Goal: Navigation & Orientation: Find specific page/section

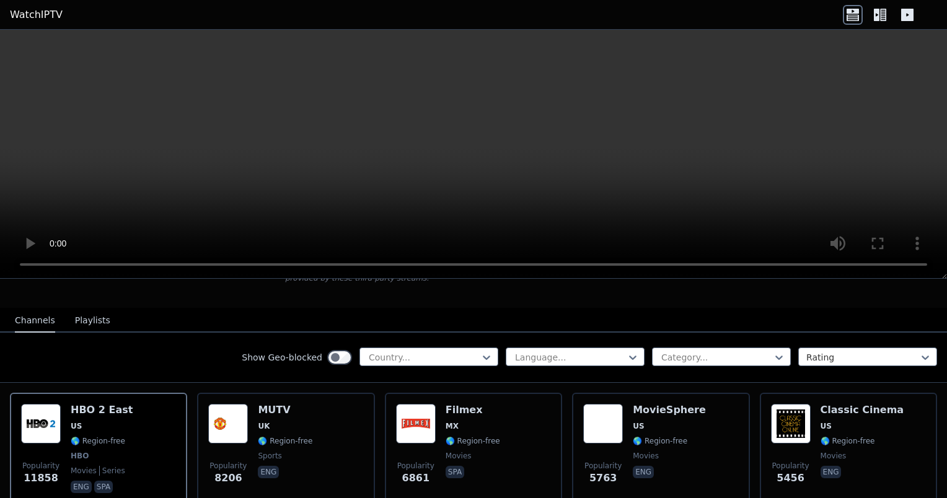
scroll to position [124, 0]
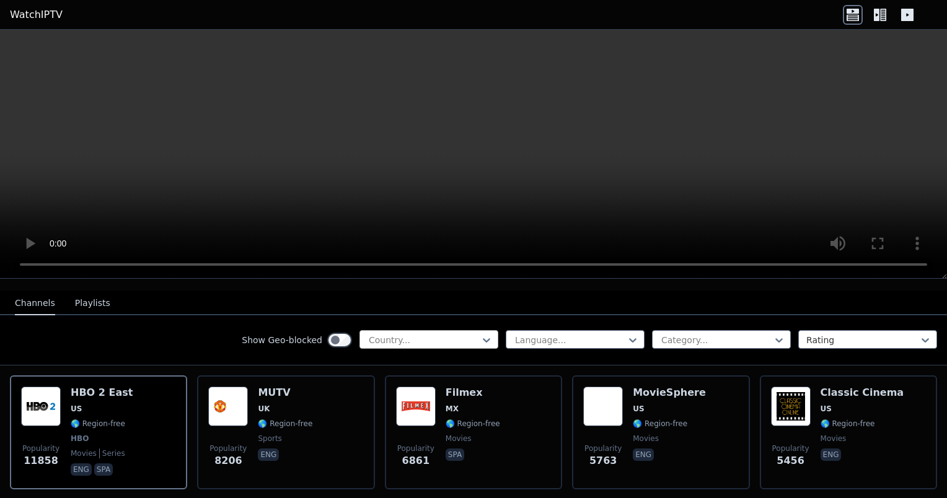
click at [408, 334] on div at bounding box center [423, 340] width 113 height 12
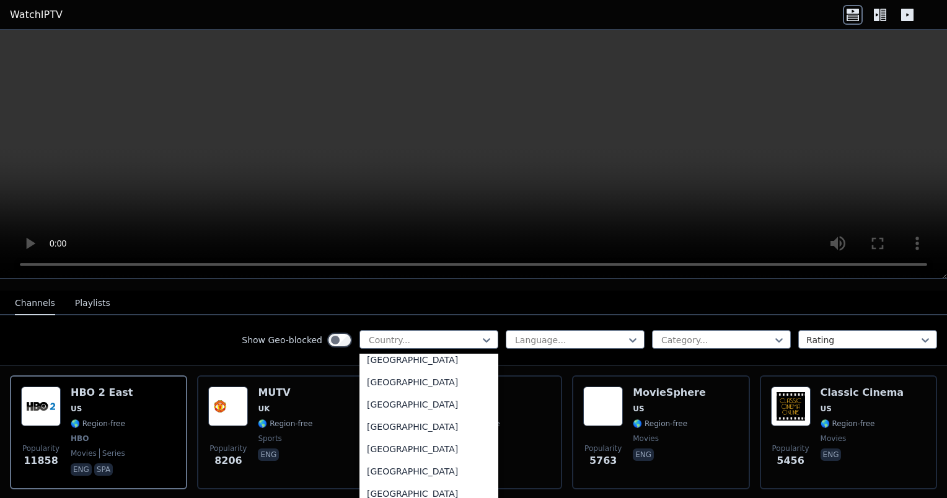
scroll to position [4337, 0]
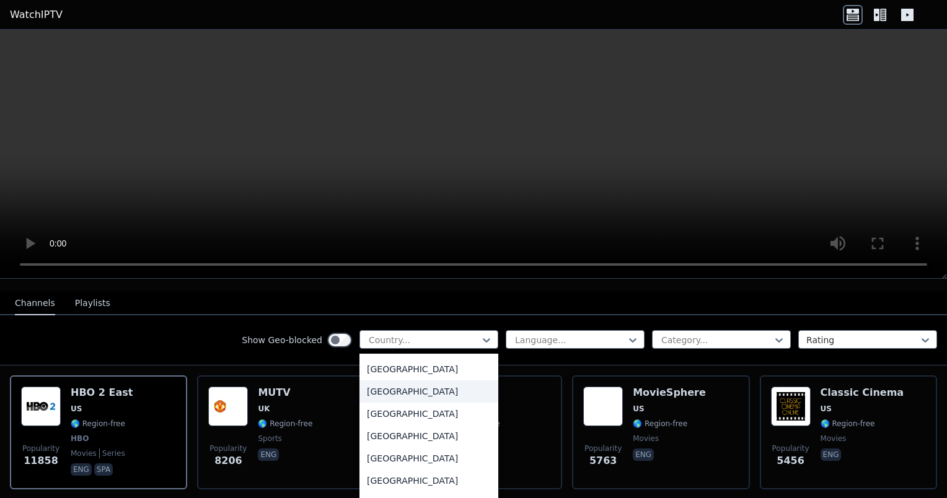
click at [411, 380] on div "[GEOGRAPHIC_DATA]" at bounding box center [428, 391] width 139 height 22
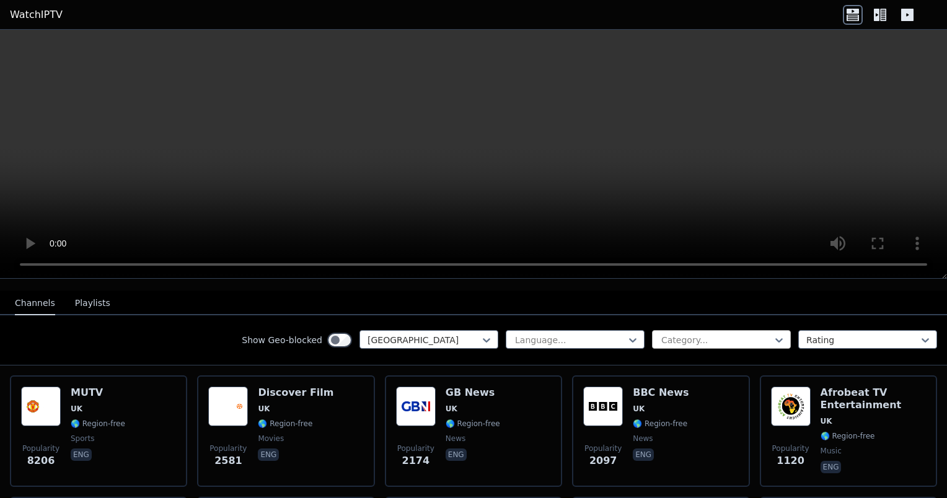
click at [725, 334] on div at bounding box center [716, 340] width 113 height 12
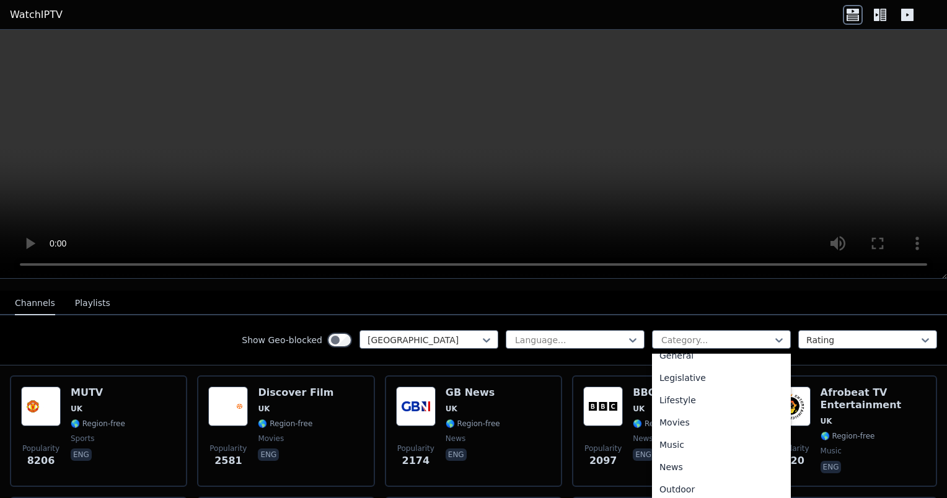
scroll to position [457, 0]
click at [697, 436] on div "Sports" at bounding box center [721, 446] width 139 height 22
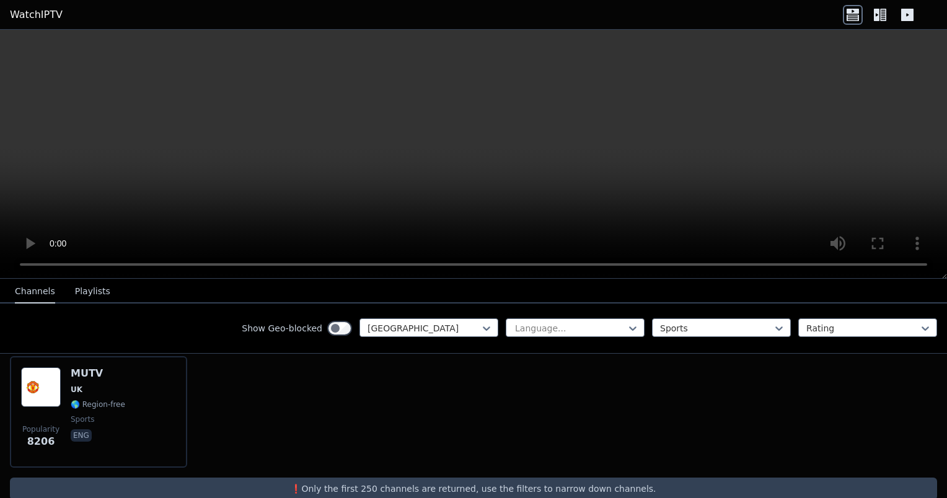
scroll to position [153, 0]
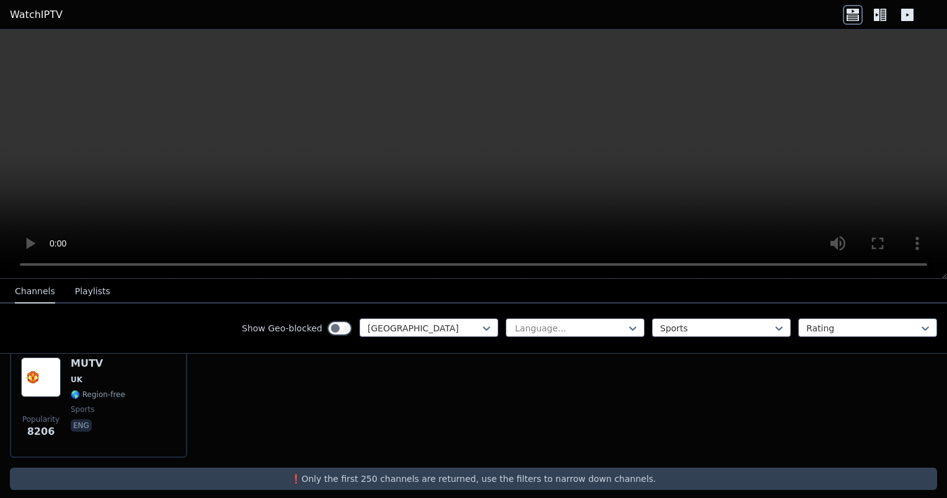
click at [92, 294] on button "Playlists" at bounding box center [92, 292] width 35 height 24
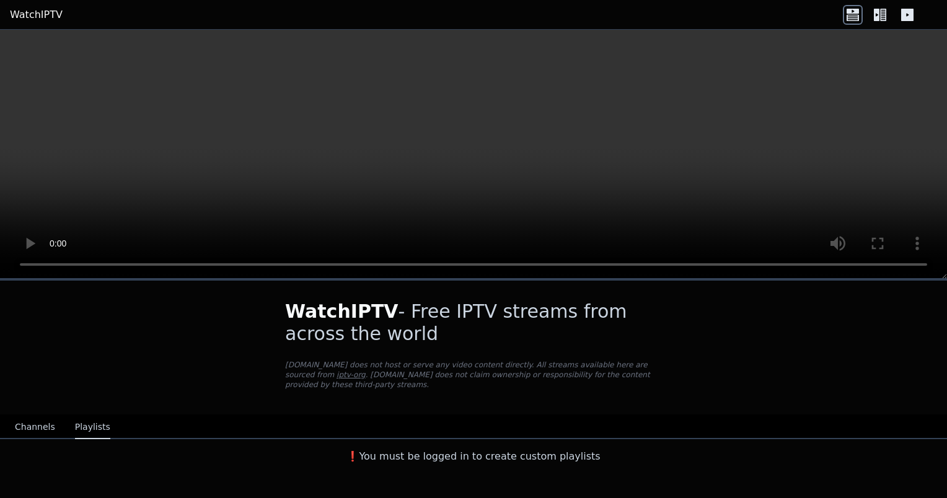
click at [32, 416] on button "Channels" at bounding box center [35, 428] width 40 height 24
